Goal: Information Seeking & Learning: Understand process/instructions

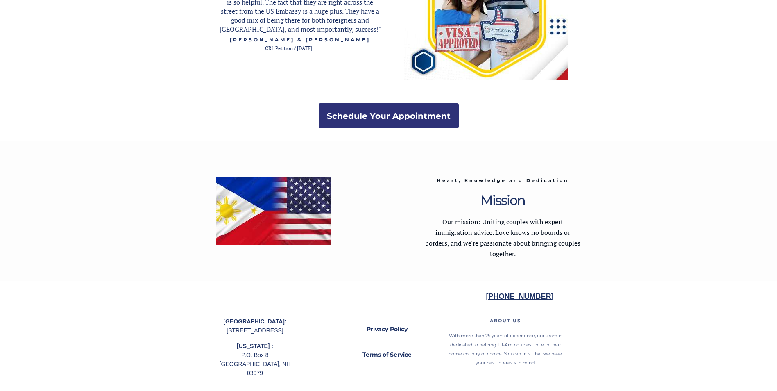
scroll to position [1578, 0]
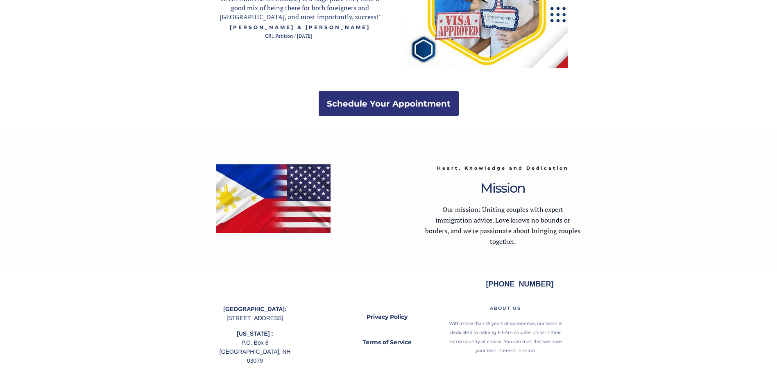
click at [519, 169] on span "Heart, Knowledge and Dedication" at bounding box center [503, 168] width 132 height 6
click at [514, 171] on strong "Heart, Knowledge and Dedication" at bounding box center [503, 167] width 132 height 7
click at [224, 137] on div at bounding box center [388, 199] width 385 height 140
drag, startPoint x: 224, startPoint y: 137, endPoint x: 220, endPoint y: 179, distance: 41.6
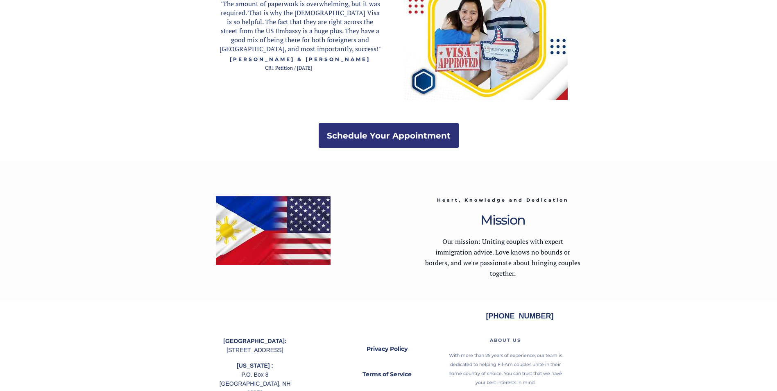
scroll to position [1546, 0]
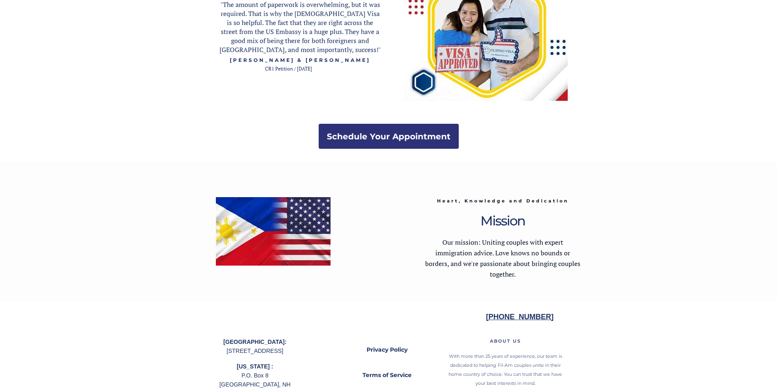
drag, startPoint x: -2, startPoint y: 272, endPoint x: 40, endPoint y: 120, distance: 157.2
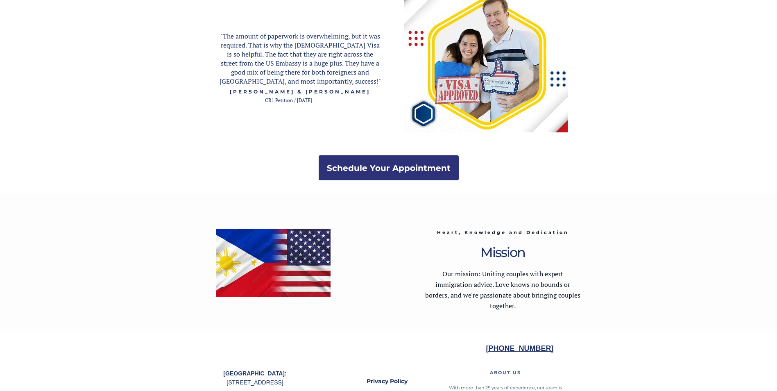
scroll to position [1505, 0]
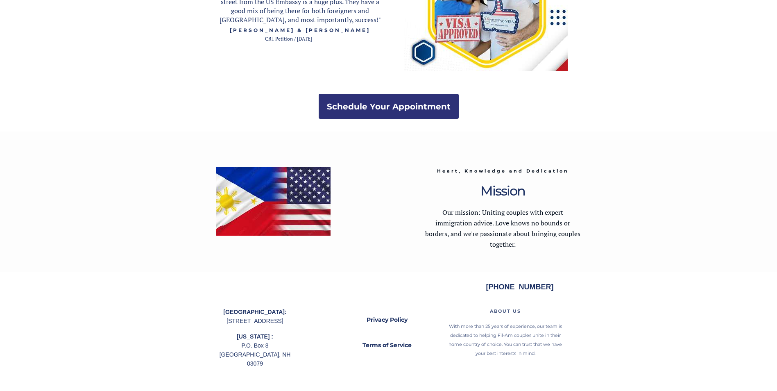
scroll to position [1578, 0]
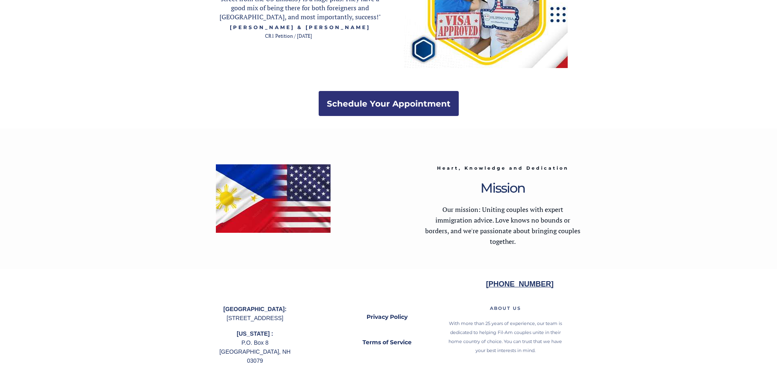
drag, startPoint x: 0, startPoint y: 87, endPoint x: 0, endPoint y: 104, distance: 17.2
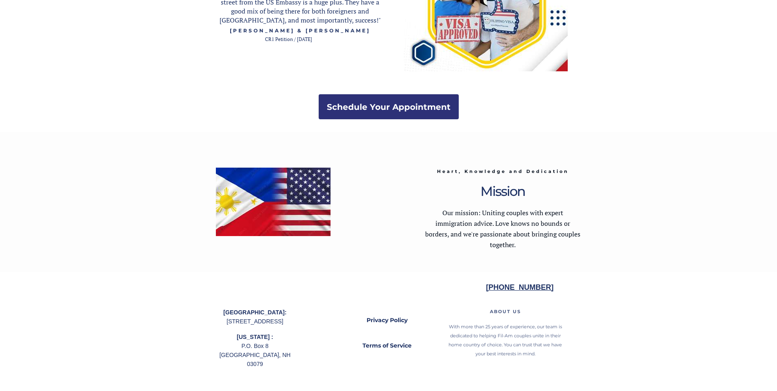
scroll to position [1557, 0]
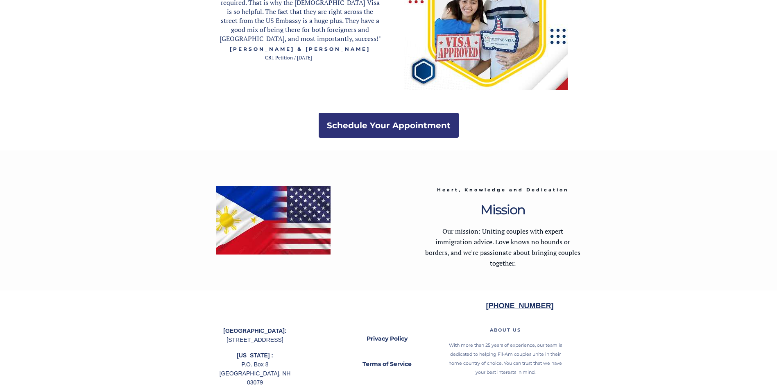
drag, startPoint x: 98, startPoint y: 203, endPoint x: 218, endPoint y: 377, distance: 211.7
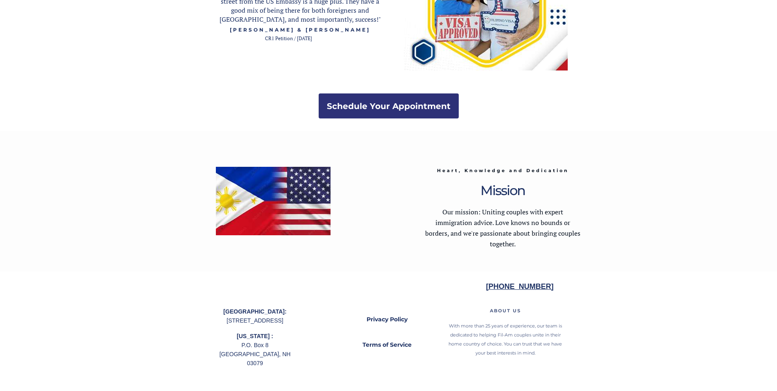
scroll to position [1578, 0]
